Goal: Find specific page/section: Find specific page/section

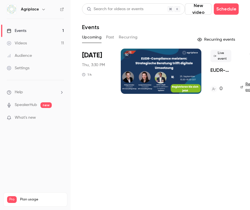
click at [109, 40] on button "Past" at bounding box center [110, 37] width 8 height 9
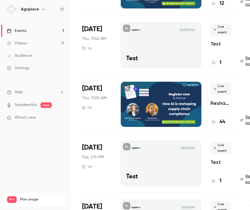
scroll to position [84, 0]
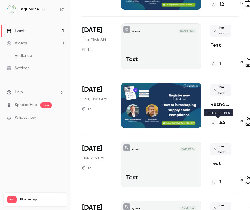
click at [220, 120] on h4 "44" at bounding box center [222, 123] width 6 height 8
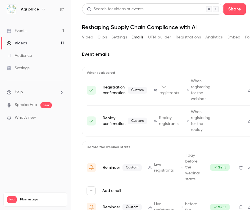
click at [42, 27] on link "Events 1" at bounding box center [35, 31] width 71 height 12
